Goal: Task Accomplishment & Management: Use online tool/utility

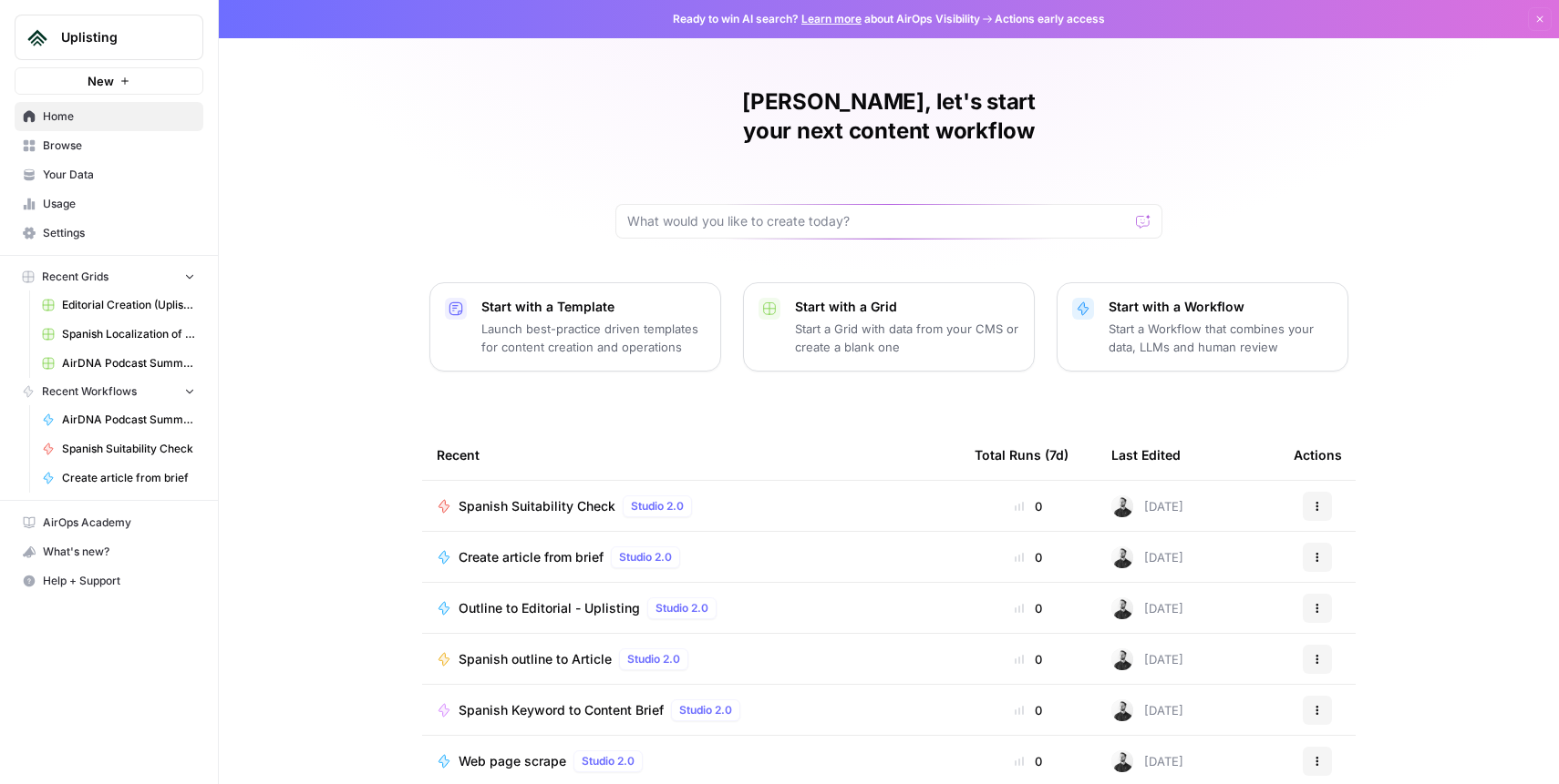
click at [102, 304] on span "Editorial Creation (Uplisting)" at bounding box center [128, 305] width 133 height 16
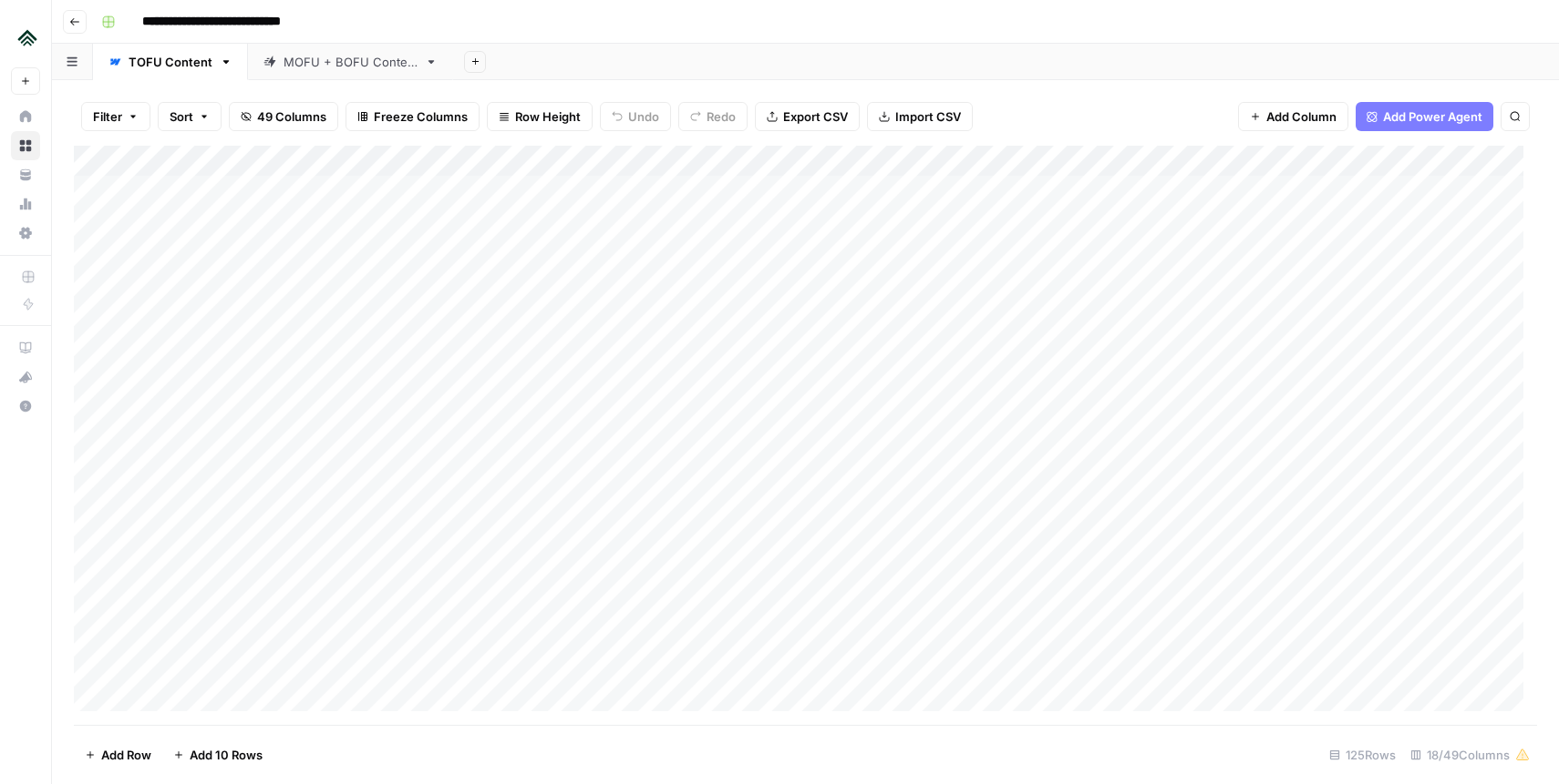
click at [661, 161] on div "Add Column" at bounding box center [805, 435] width 1463 height 580
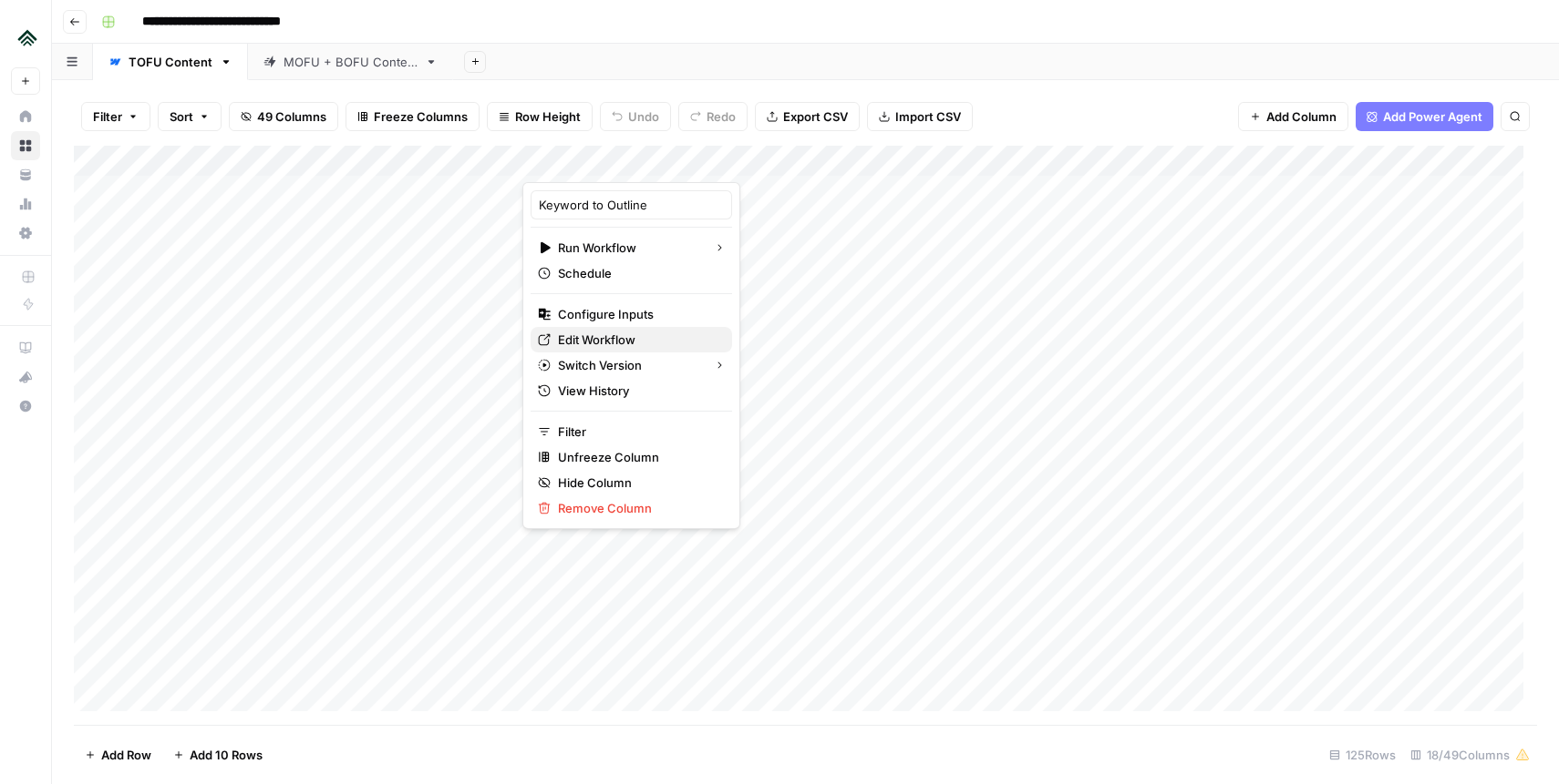
click at [626, 338] on span "Edit Workflow" at bounding box center [638, 340] width 160 height 18
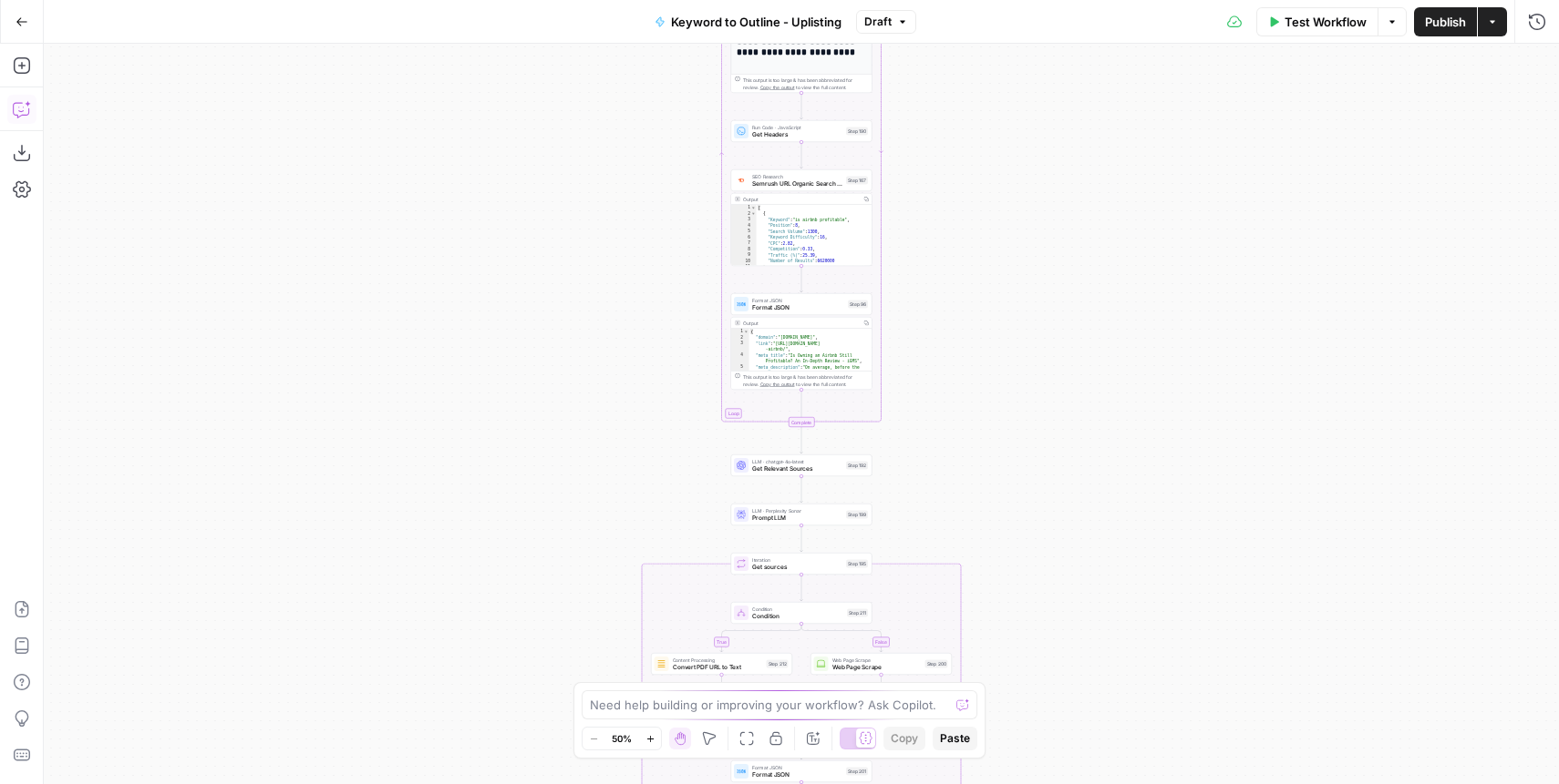
click at [27, 113] on icon "button" at bounding box center [21, 110] width 16 height 15
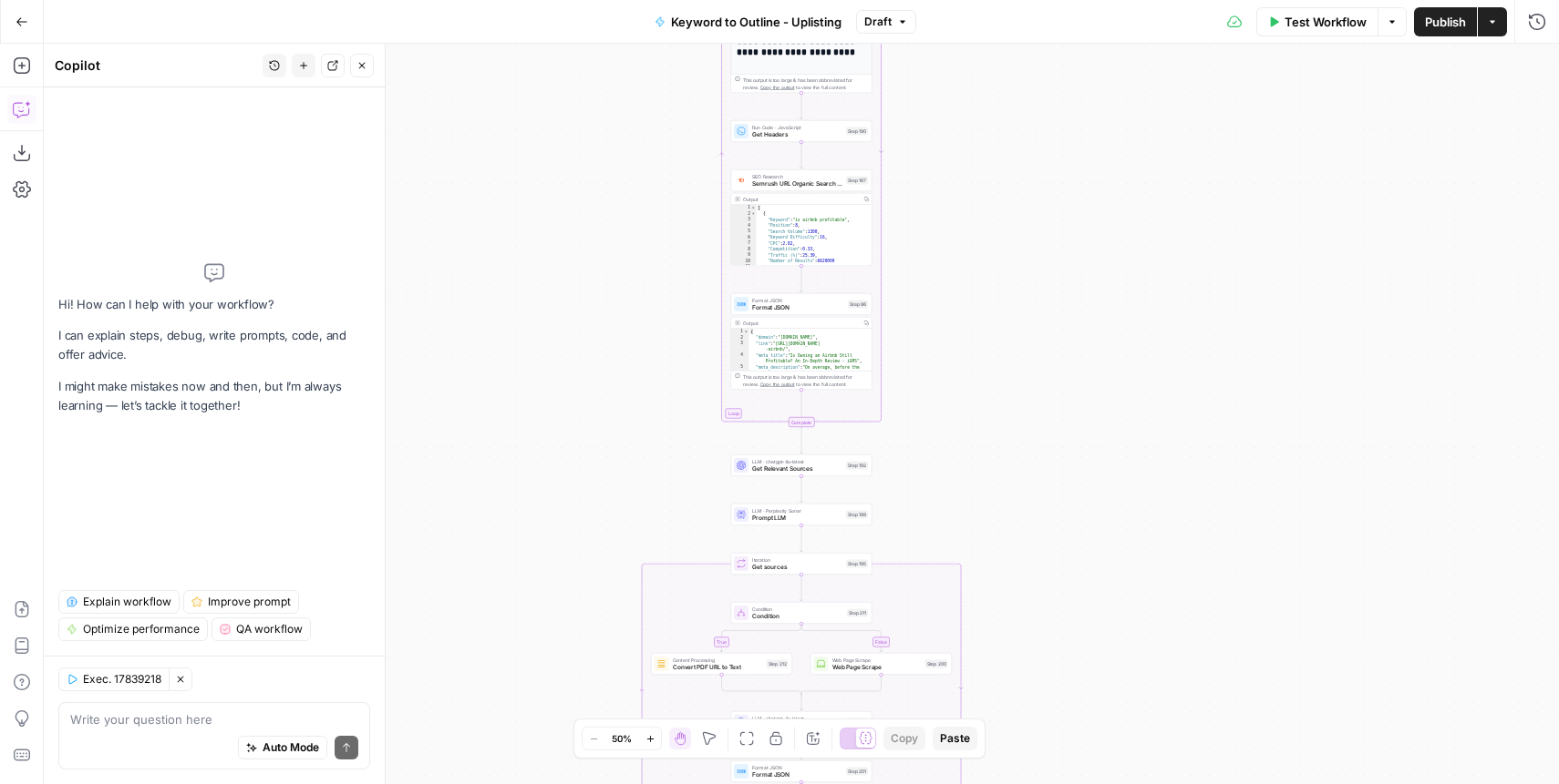
click at [22, 110] on icon "button" at bounding box center [22, 109] width 18 height 18
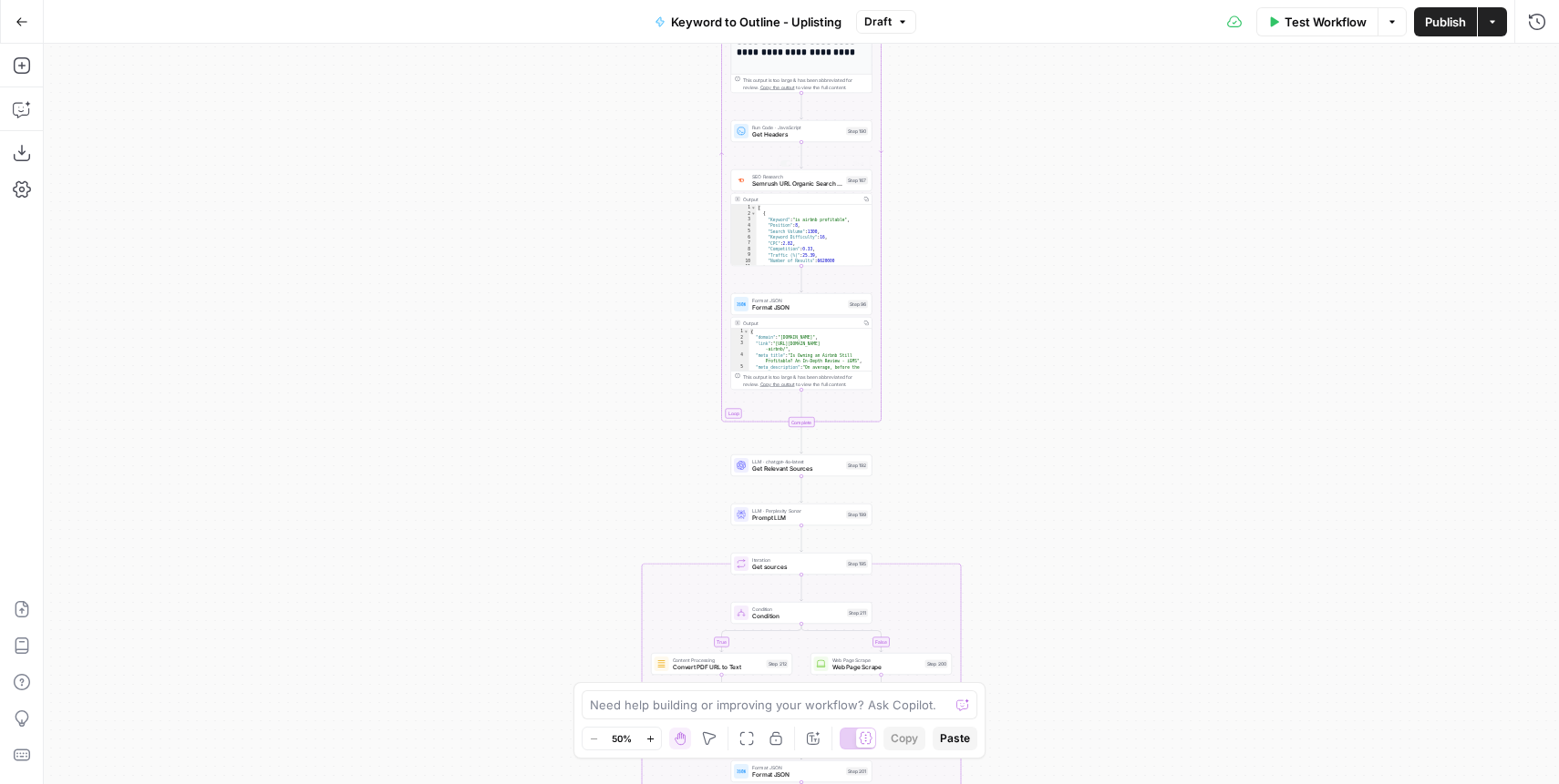
click at [1033, 133] on div "true false Workflow Set Inputs Inputs SEO Research Semrush Keyword Magic Tool S…" at bounding box center [801, 414] width 1515 height 741
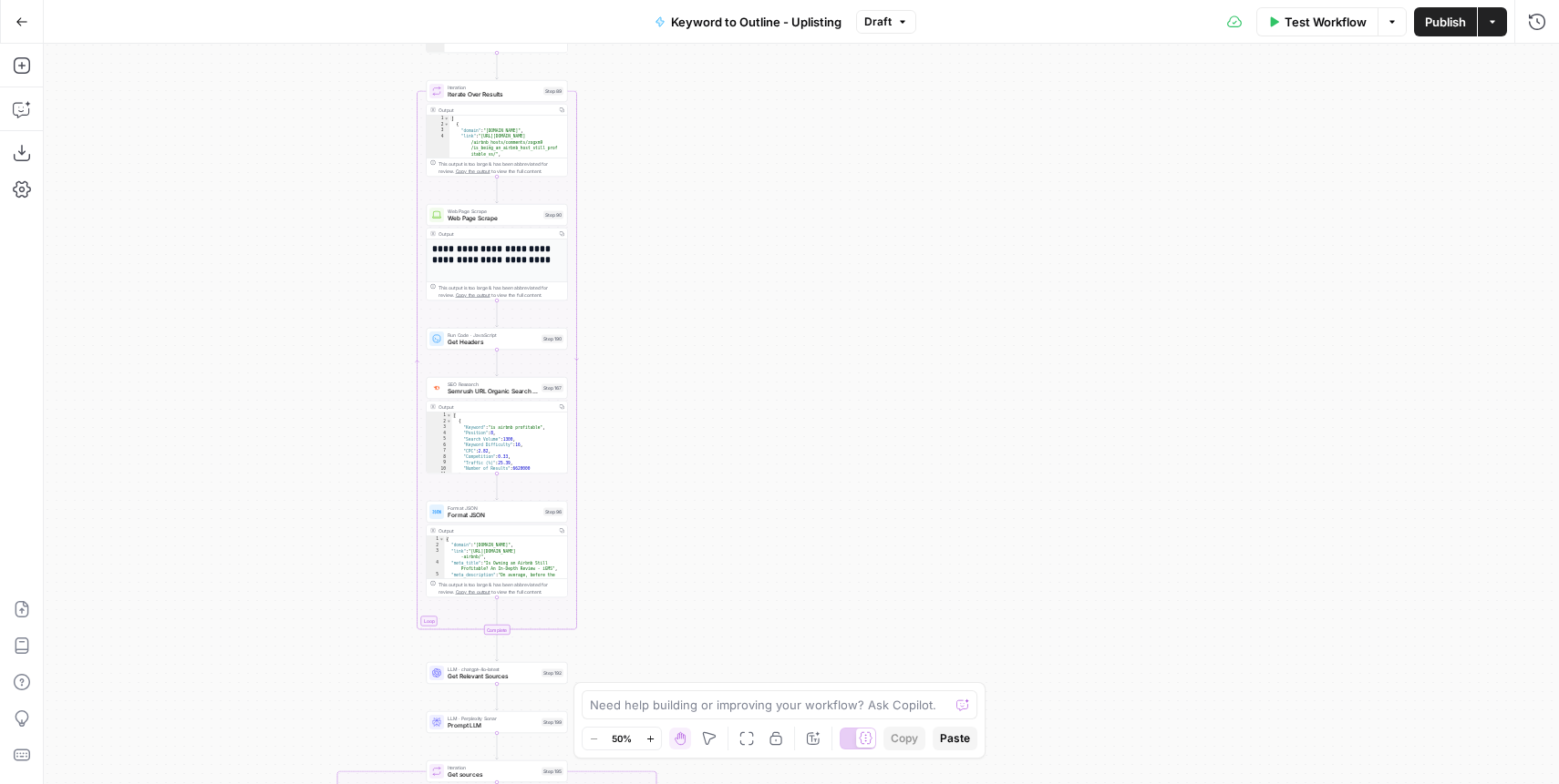
drag, startPoint x: 1058, startPoint y: 93, endPoint x: 757, endPoint y: 299, distance: 364.7
click at [757, 299] on div "true false Workflow Set Inputs Inputs SEO Research Semrush Keyword Magic Tool S…" at bounding box center [801, 414] width 1515 height 741
click at [202, 210] on div "true false Workflow Set Inputs Inputs SEO Research Semrush Keyword Magic Tool S…" at bounding box center [801, 414] width 1515 height 741
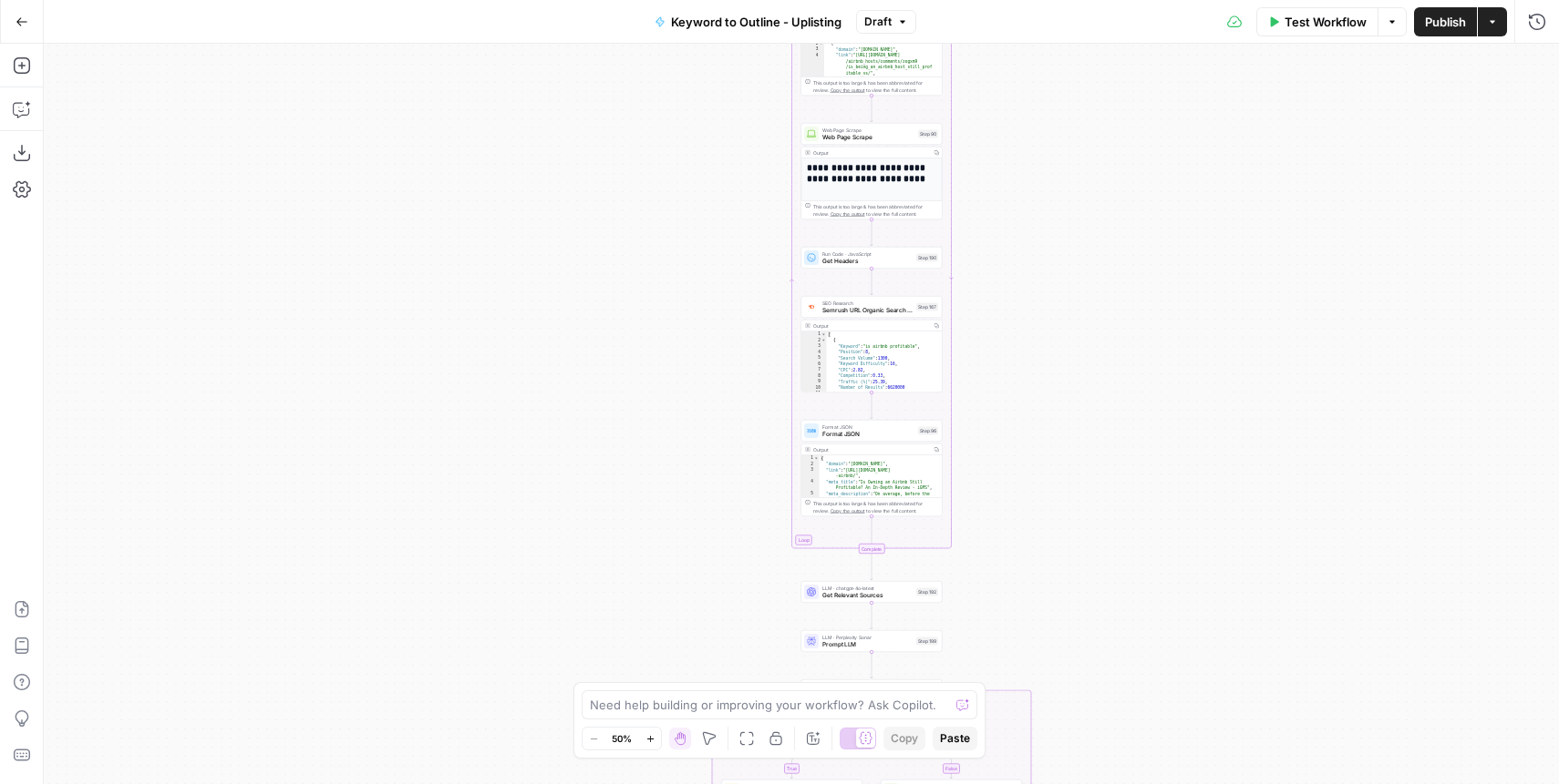
drag, startPoint x: 193, startPoint y: 331, endPoint x: 560, endPoint y: 149, distance: 409.6
click at [560, 149] on div "true false Workflow Set Inputs Inputs SEO Research Semrush Keyword Magic Tool S…" at bounding box center [801, 414] width 1515 height 741
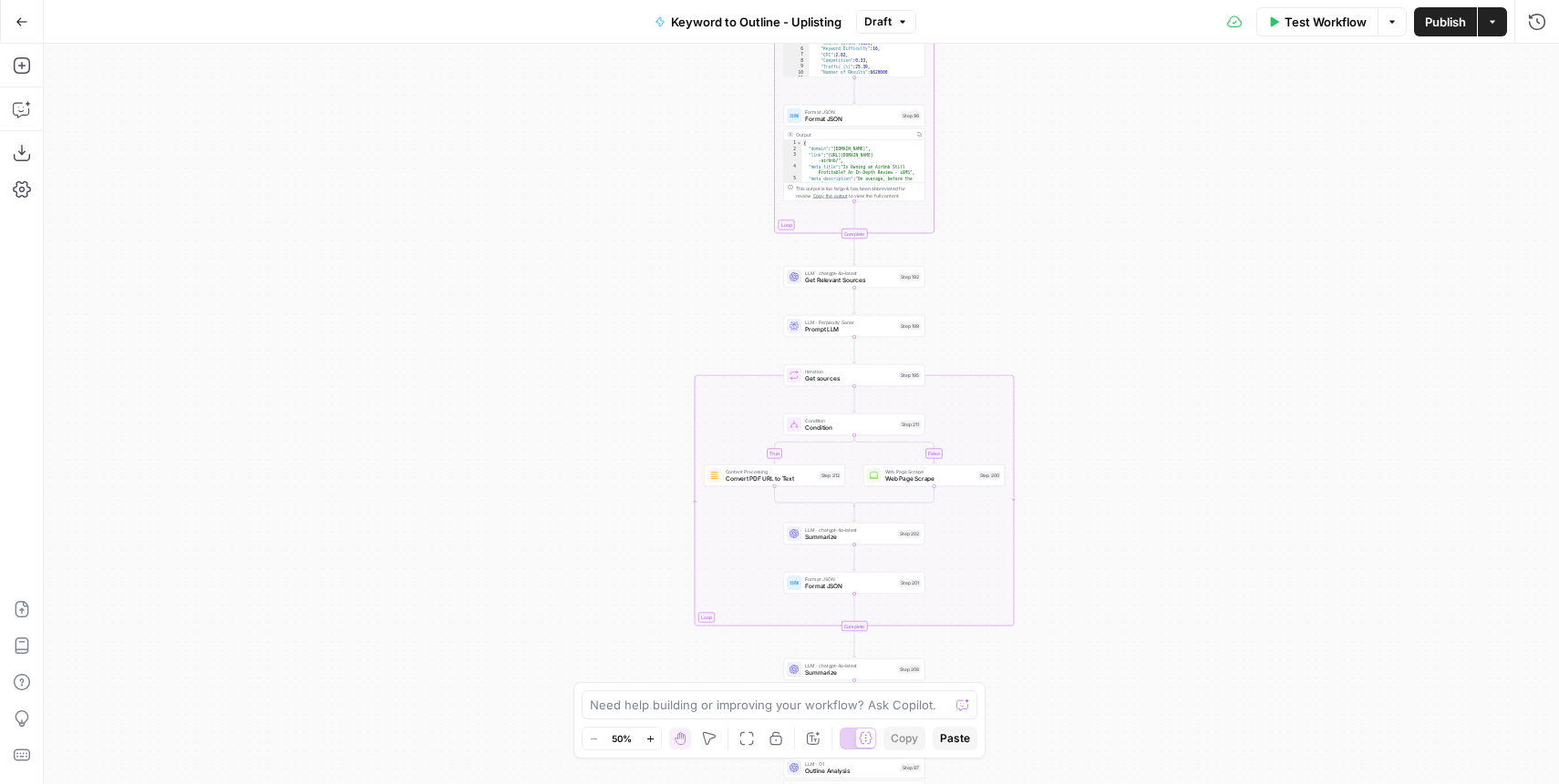
drag, startPoint x: 498, startPoint y: 379, endPoint x: 485, endPoint y: 168, distance: 211.4
click at [485, 168] on div "true false Workflow Set Inputs Inputs SEO Research Semrush Keyword Magic Tool S…" at bounding box center [801, 414] width 1515 height 741
click at [492, 296] on div "true false Workflow Set Inputs Inputs SEO Research Semrush Keyword Magic Tool S…" at bounding box center [801, 414] width 1515 height 741
